Goal: Task Accomplishment & Management: Manage account settings

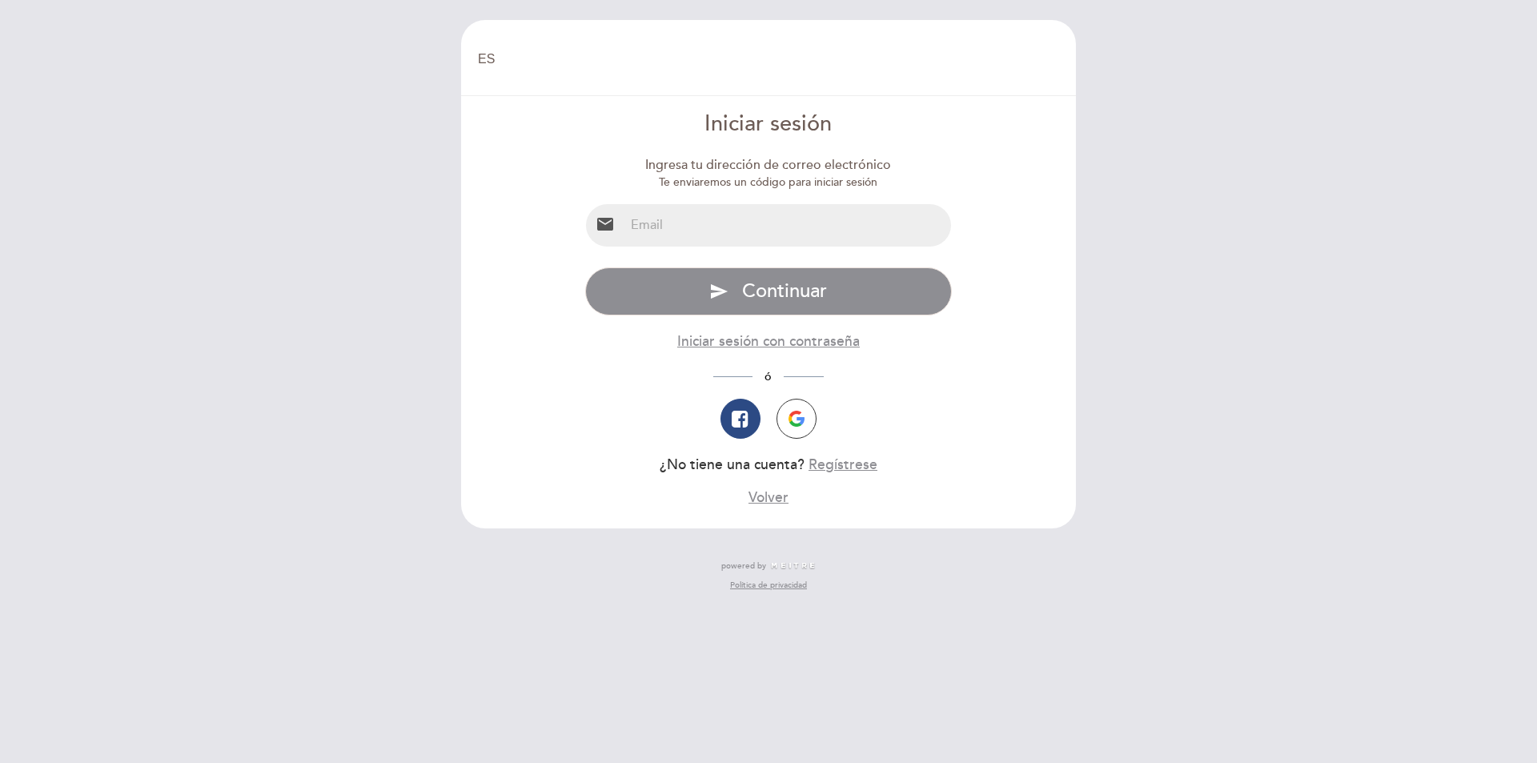
select select "es"
click at [681, 215] on input "email" at bounding box center [788, 225] width 327 height 42
click at [751, 229] on input "email" at bounding box center [788, 225] width 327 height 42
click at [933, 214] on input "[EMAIL_ADDRESS][DOMAIN_NAME]" at bounding box center [788, 225] width 327 height 42
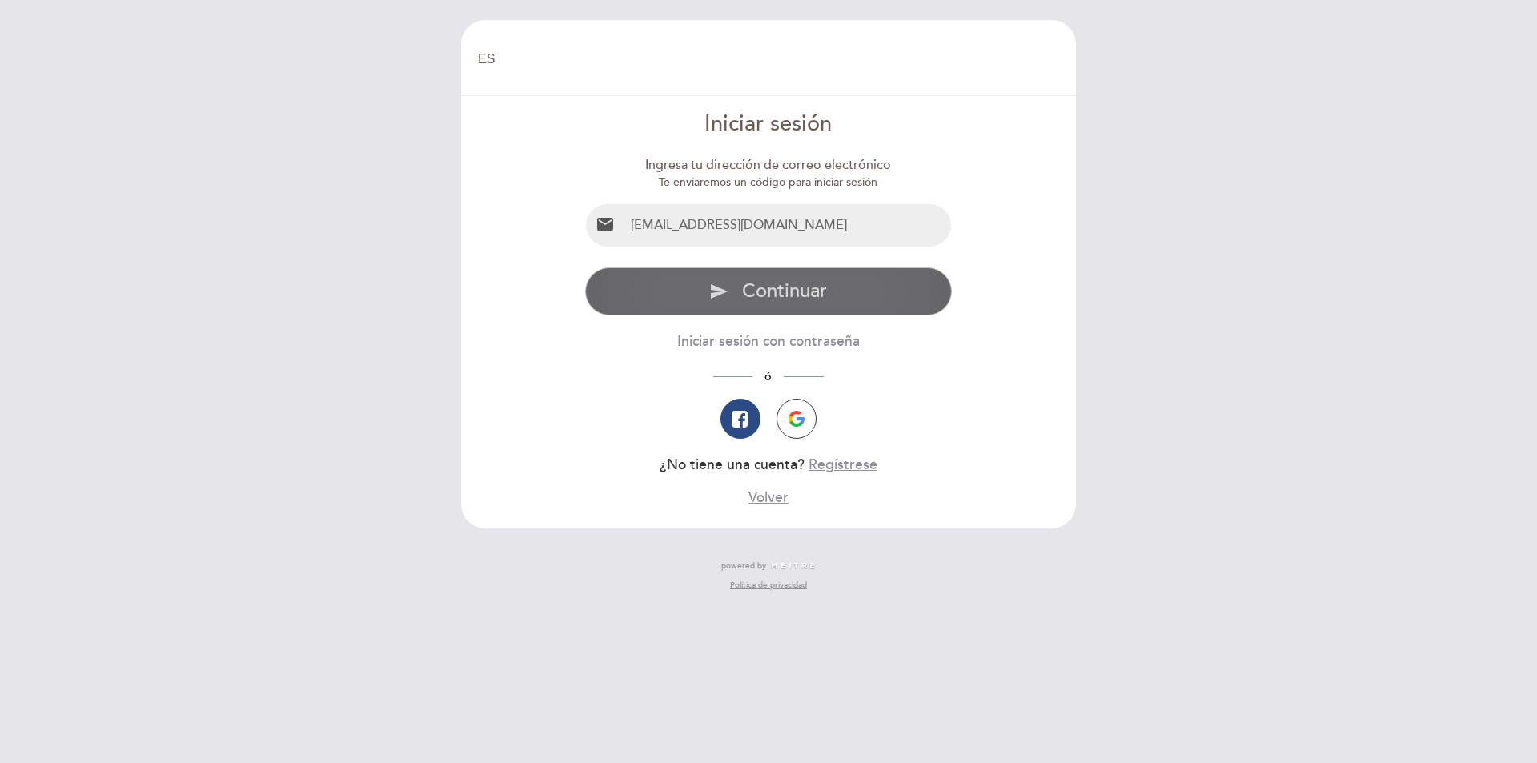
type input "[EMAIL_ADDRESS][DOMAIN_NAME]"
click at [918, 294] on button "send Continuar" at bounding box center [769, 291] width 368 height 48
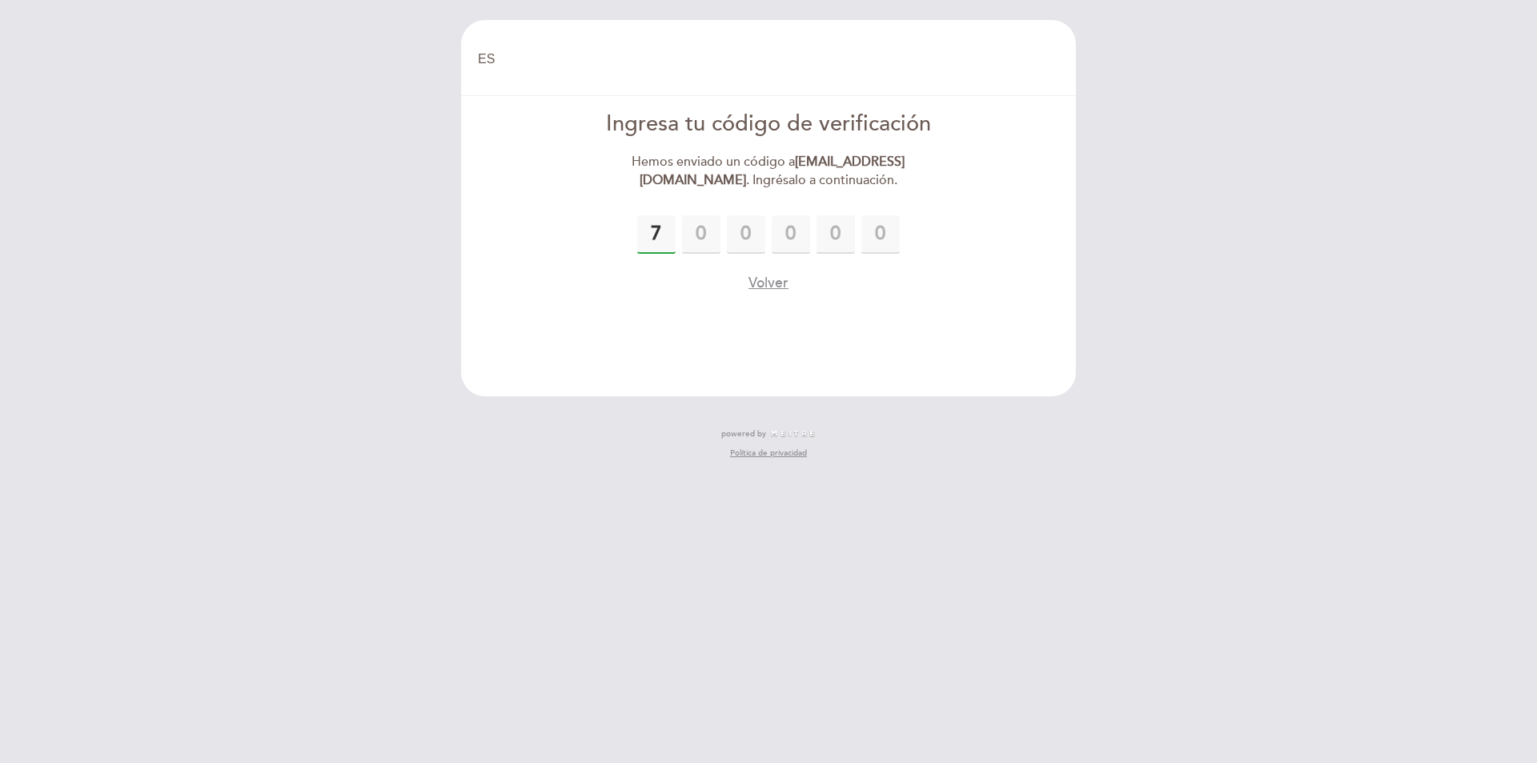
type input "7"
type input "6"
type input "2"
type input "0"
type input "7"
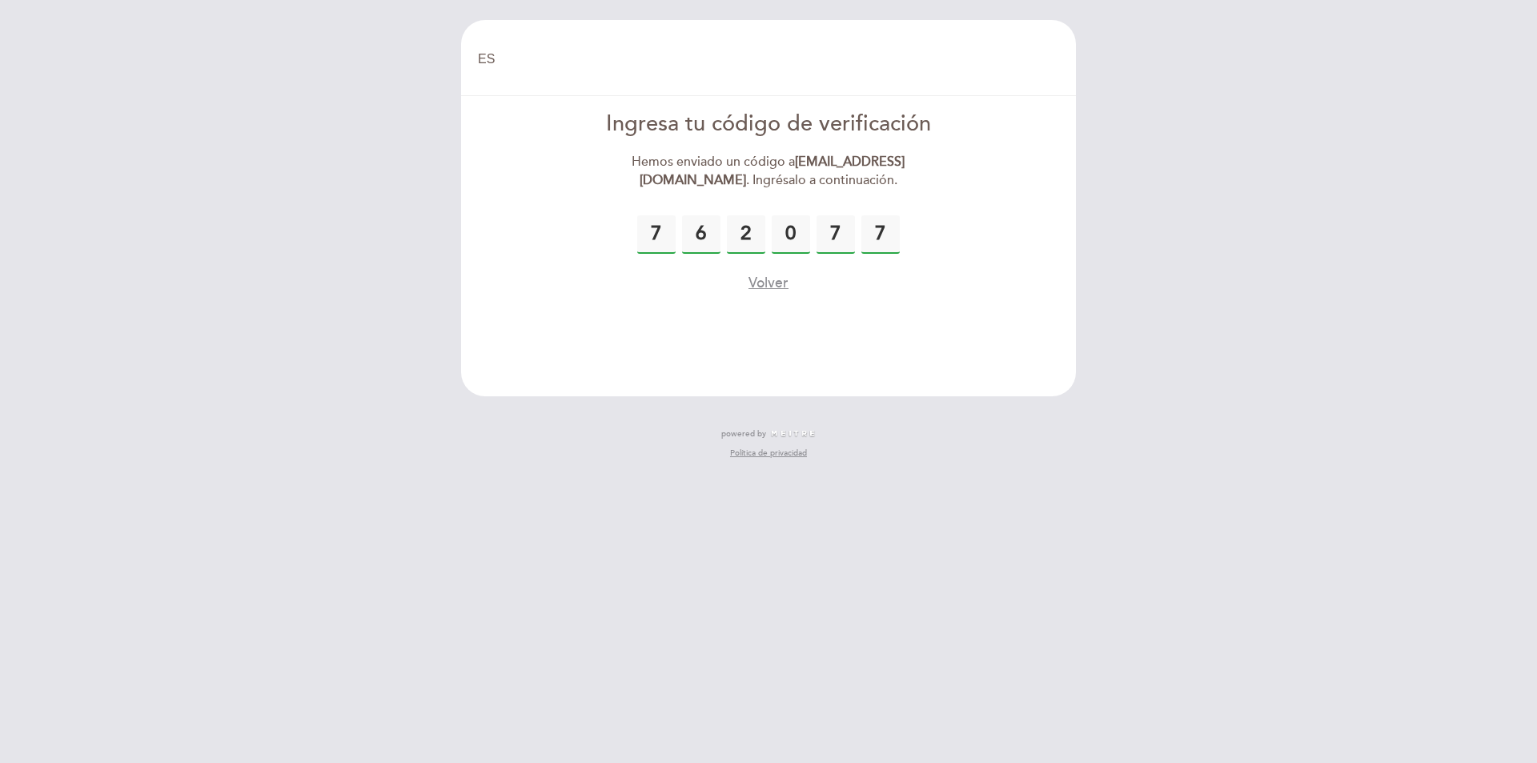
type input "7"
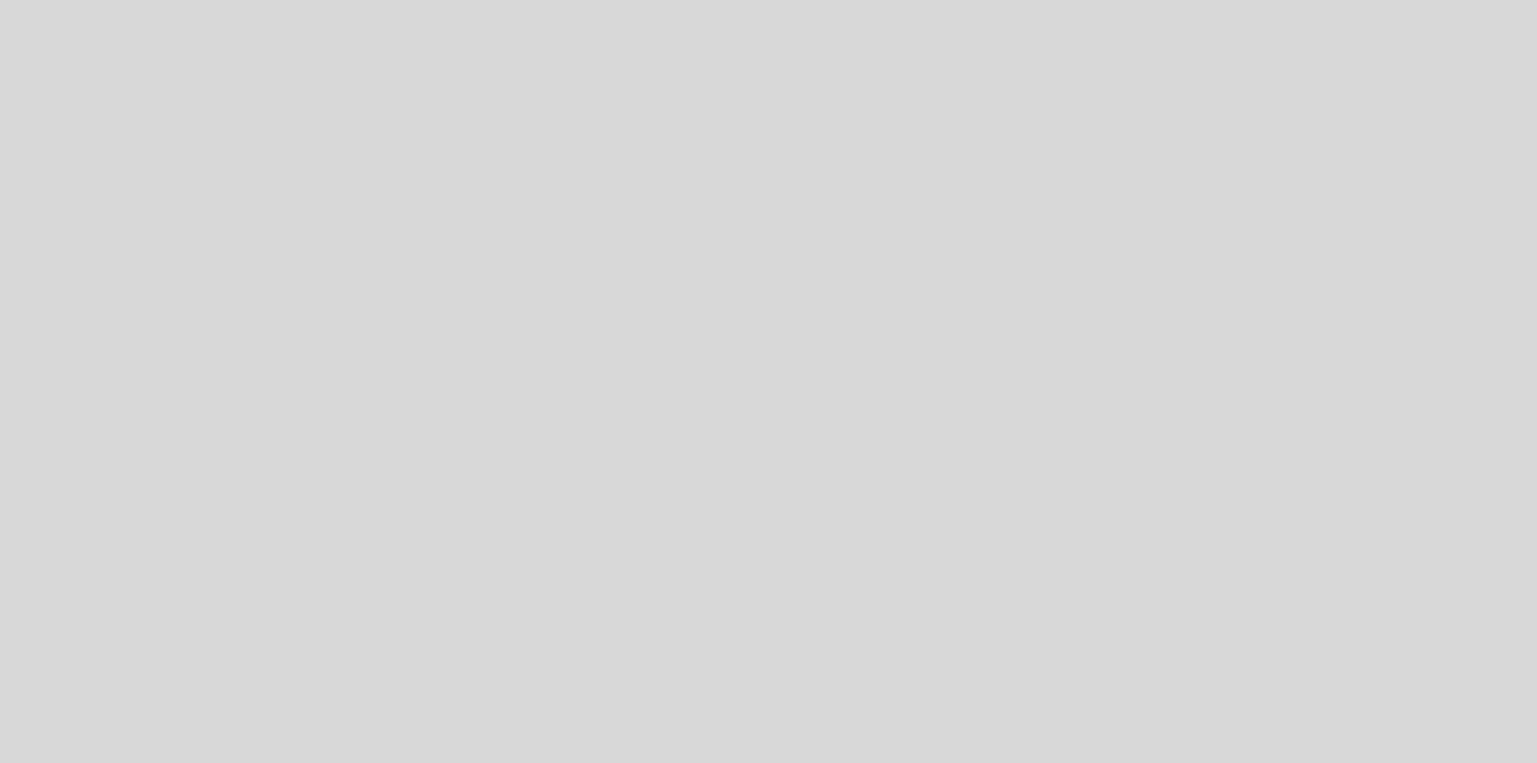
select select "es"
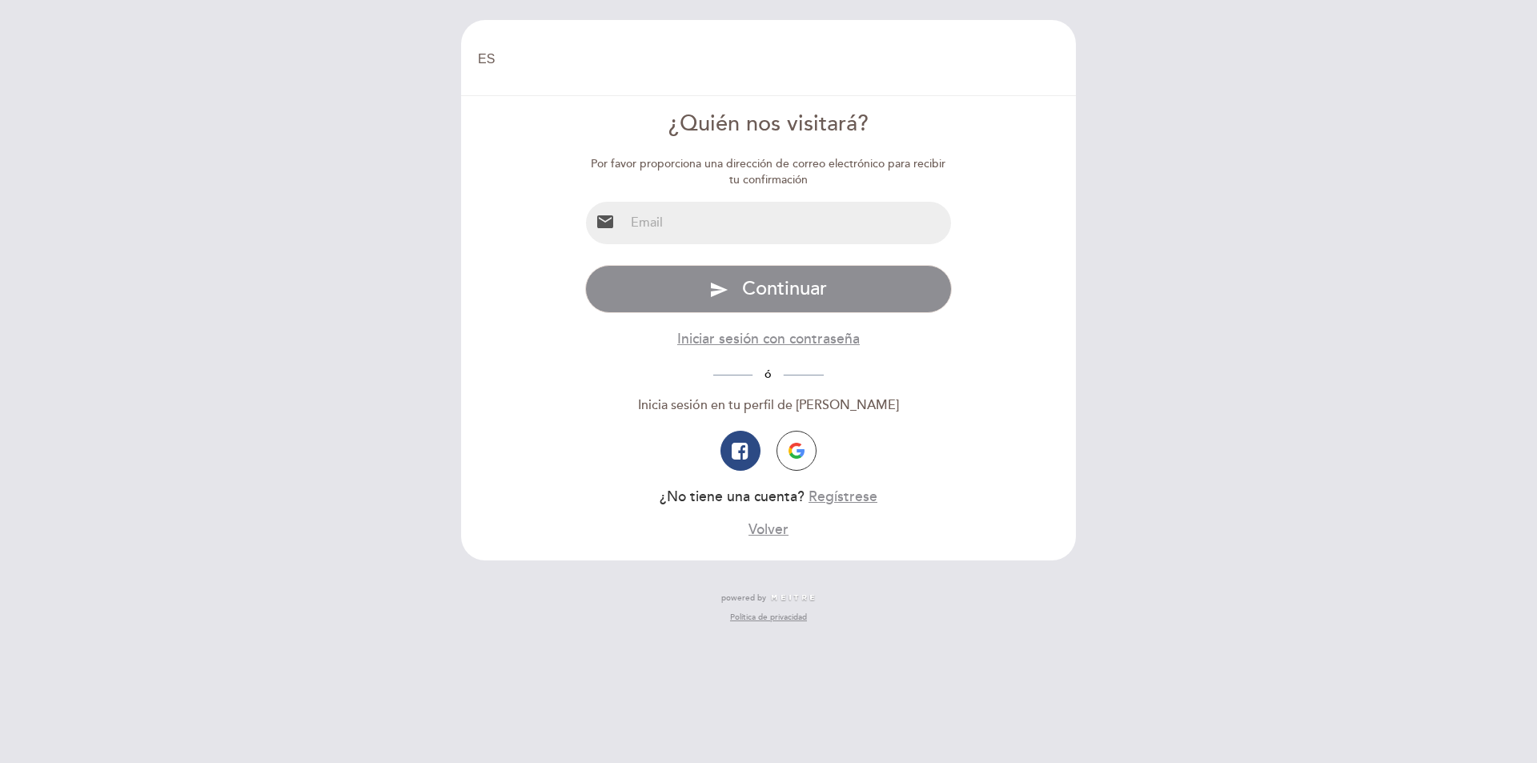
drag, startPoint x: 695, startPoint y: 222, endPoint x: 681, endPoint y: 224, distance: 13.8
click at [695, 222] on input "email" at bounding box center [788, 223] width 327 height 42
type input "haguitart92@gmail.com"
click at [585, 265] on button "send Continuar" at bounding box center [769, 289] width 368 height 48
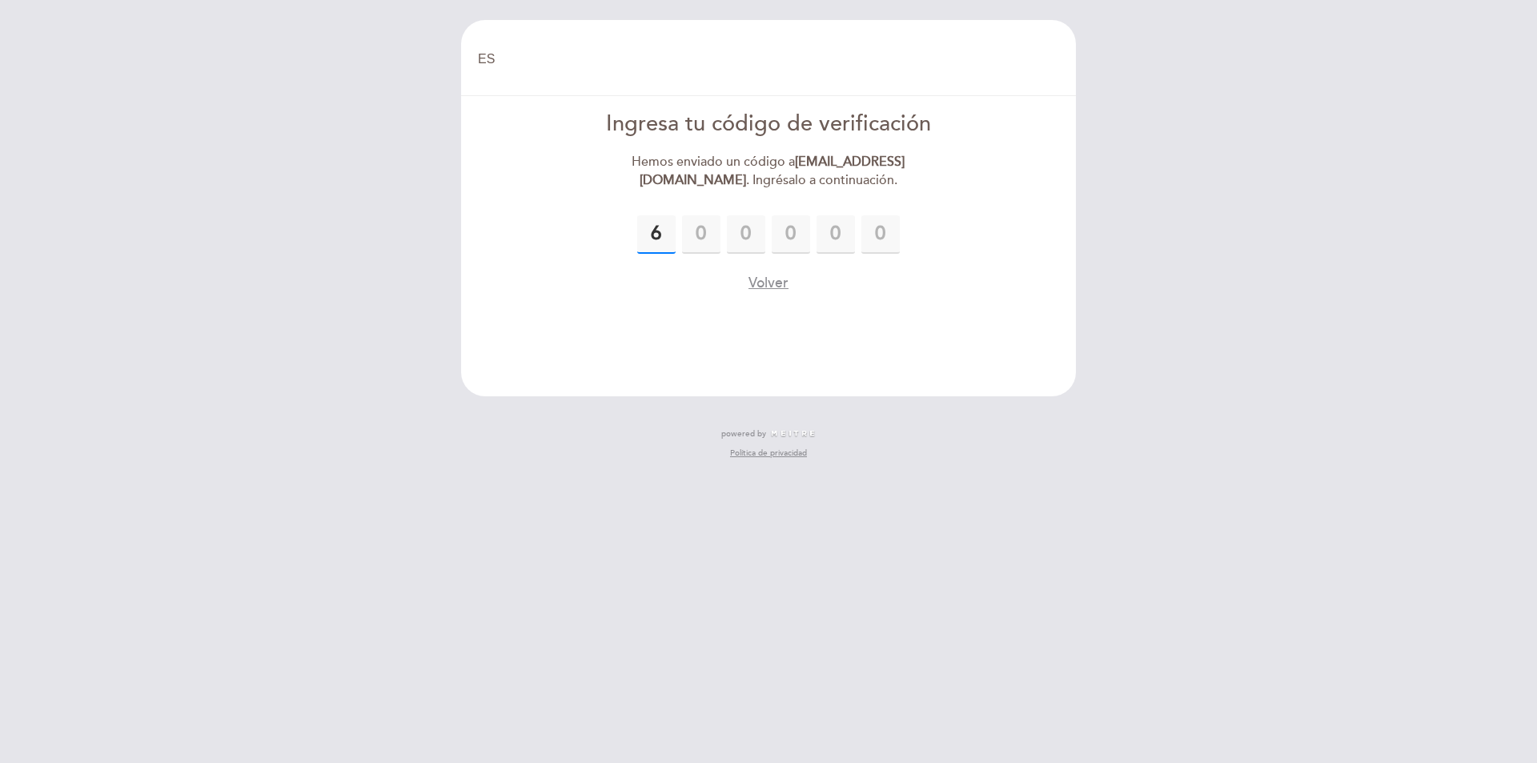
type input "6"
type input "1"
type input "9"
type input "1"
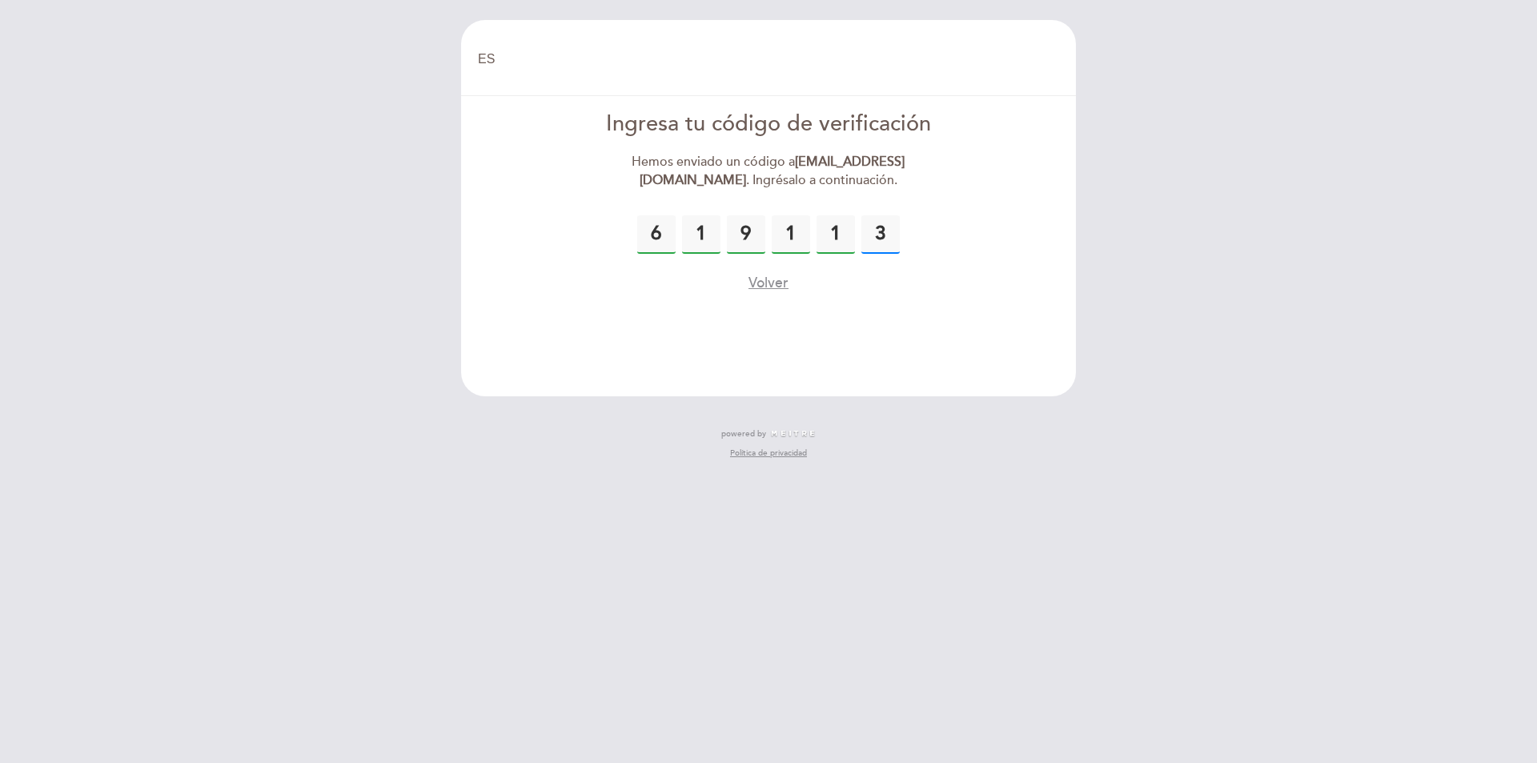
type input "3"
